Goal: Register for event/course

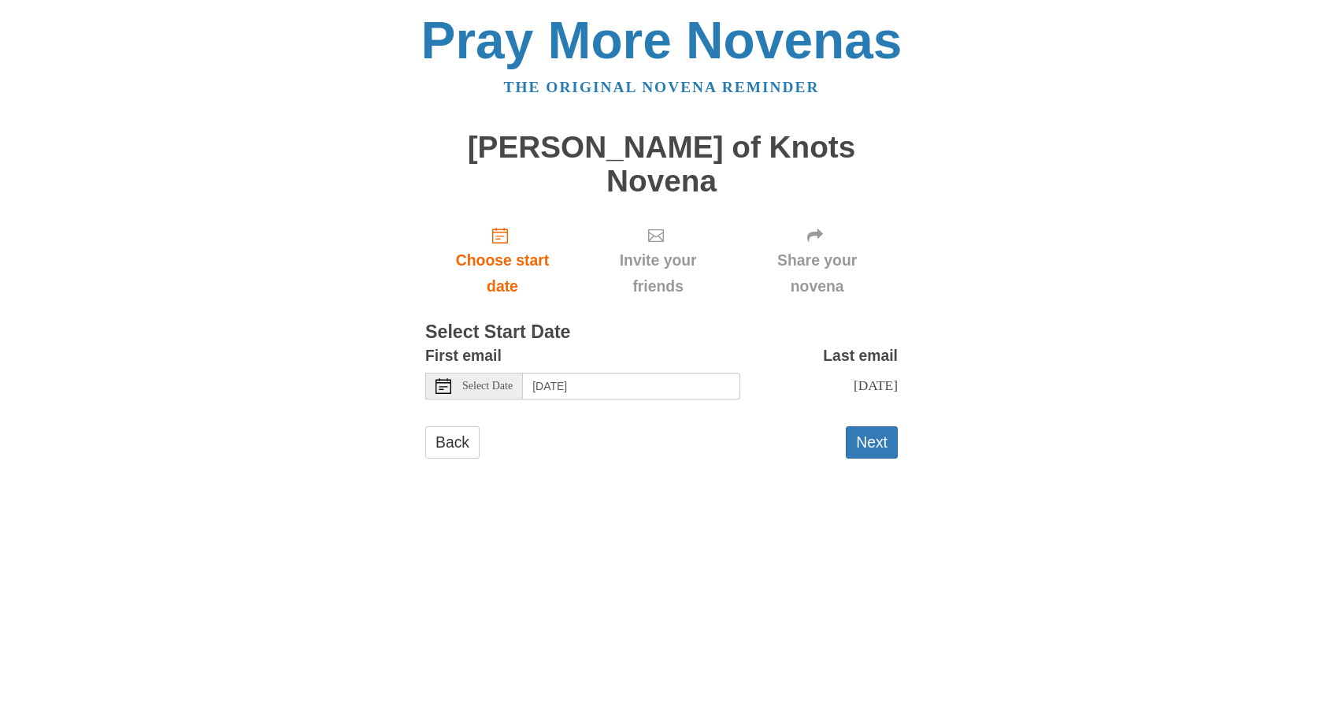
click at [444, 378] on use at bounding box center [444, 386] width 16 height 16
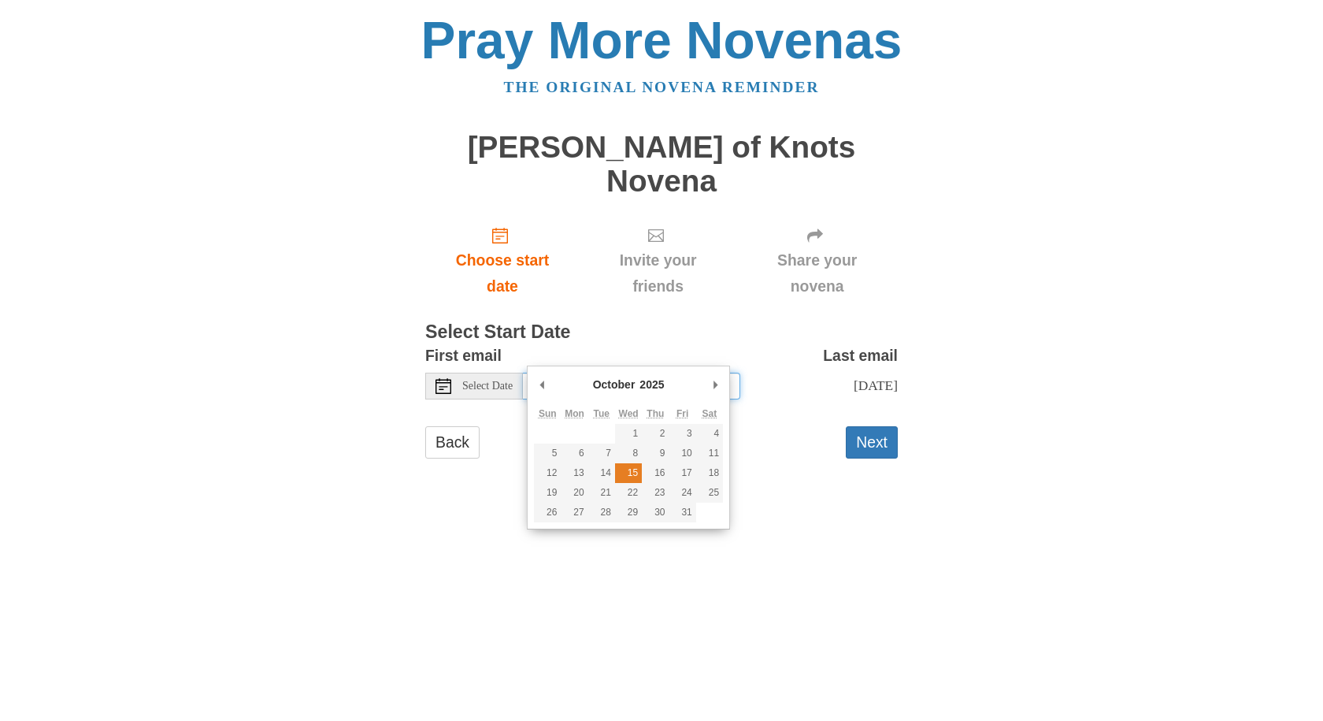
type input "Wednesday, October 15th"
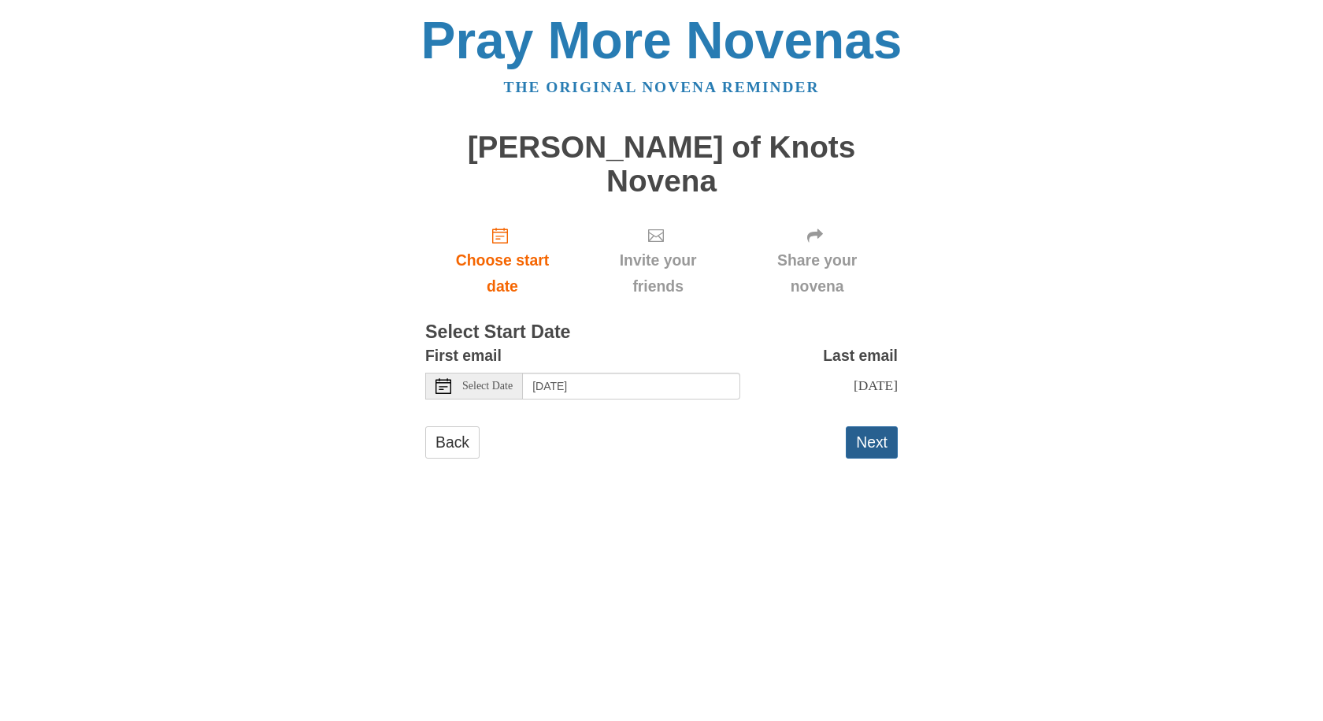
click at [869, 426] on button "Next" at bounding box center [872, 442] width 52 height 32
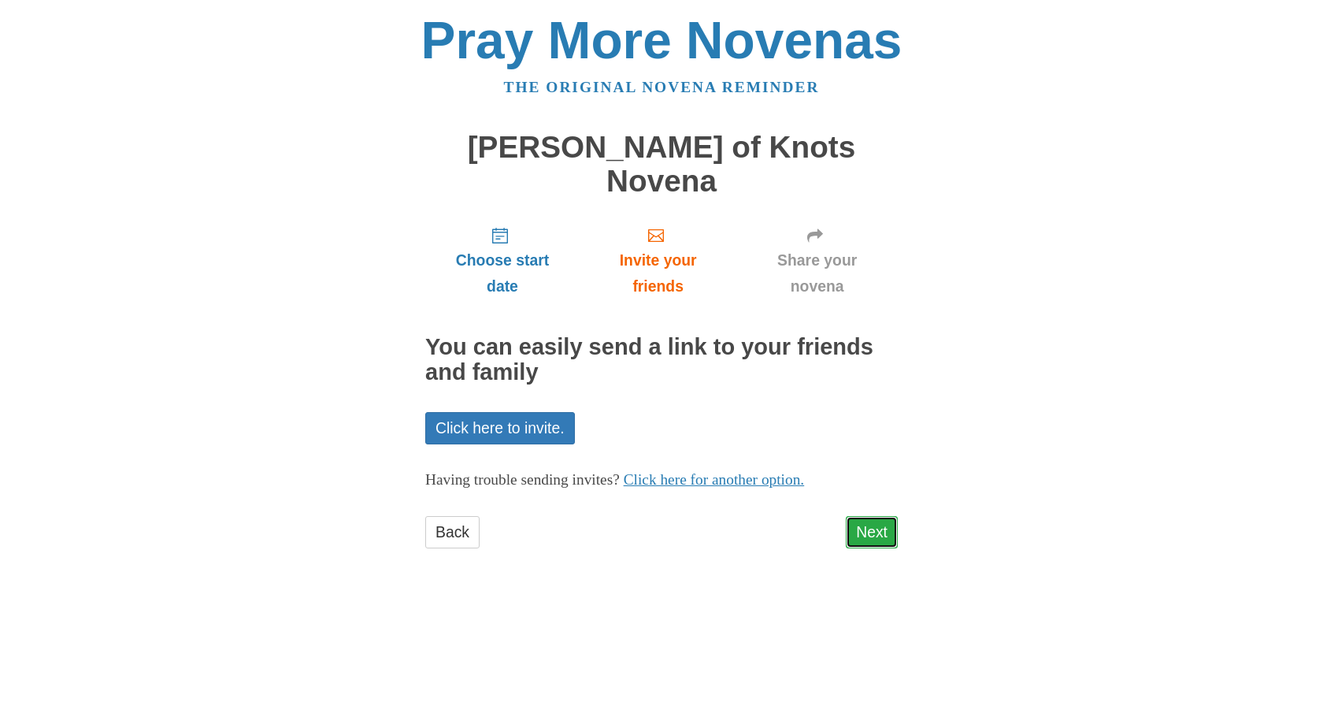
click at [869, 516] on link "Next" at bounding box center [872, 532] width 52 height 32
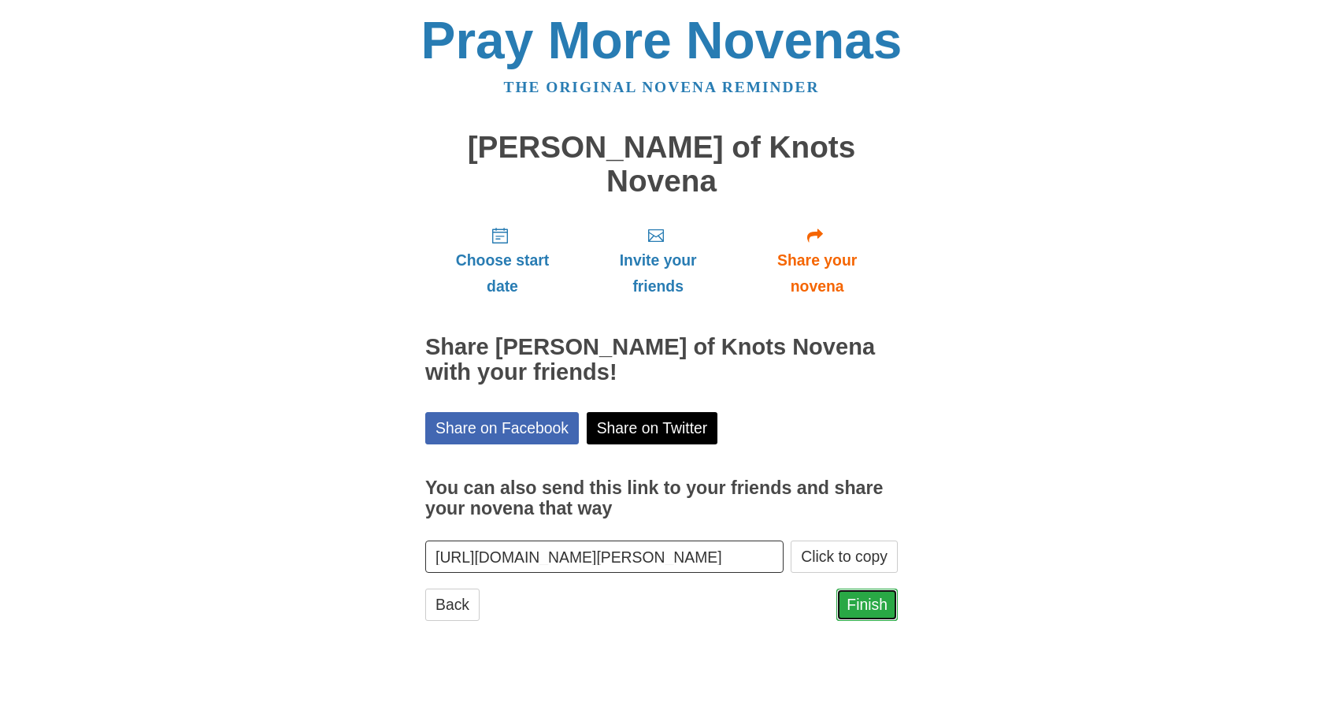
click at [861, 588] on link "Finish" at bounding box center [866, 604] width 61 height 32
